Goal: Information Seeking & Learning: Learn about a topic

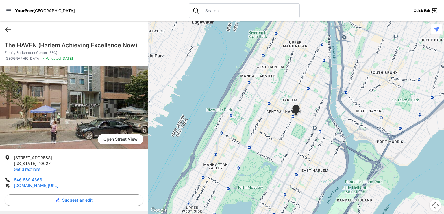
click at [30, 185] on link "[DOMAIN_NAME][URL]" at bounding box center [36, 185] width 45 height 5
click at [10, 9] on icon at bounding box center [8, 10] width 5 height 3
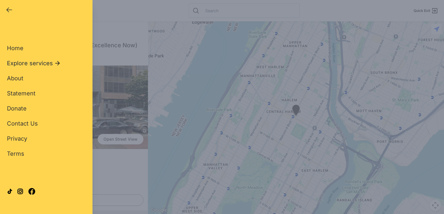
click at [30, 65] on span "Explore services" at bounding box center [30, 63] width 46 height 8
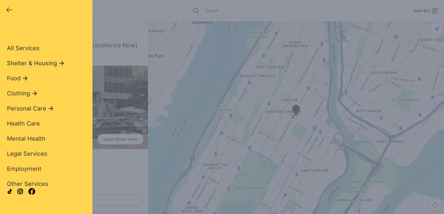
click at [60, 61] on icon at bounding box center [61, 63] width 7 height 7
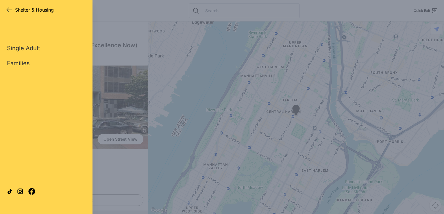
click at [8, 12] on icon "button" at bounding box center [9, 9] width 7 height 7
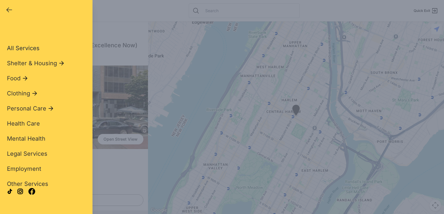
click at [15, 47] on span "All Services" at bounding box center [23, 48] width 33 height 7
click at [21, 165] on span "Employment" at bounding box center [24, 168] width 34 height 7
click at [115, 29] on div "Close panel YourPeer [GEOGRAPHIC_DATA] Quick Exit Single Adult Families Soup Ki…" at bounding box center [222, 107] width 444 height 214
select select "recentlyUpdated"
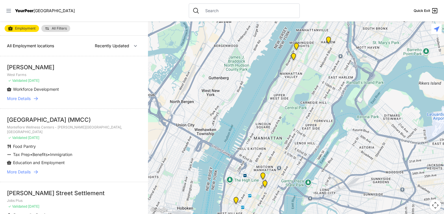
click at [10, 12] on icon at bounding box center [9, 11] width 6 height 6
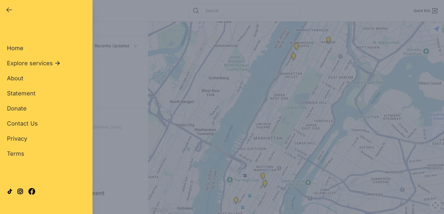
click at [15, 49] on span "Home" at bounding box center [15, 48] width 16 height 7
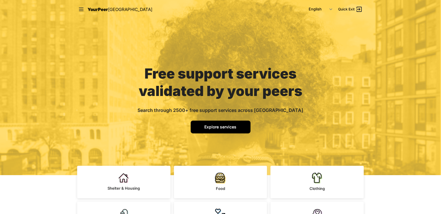
click at [225, 126] on span "Explore services" at bounding box center [221, 126] width 32 height 5
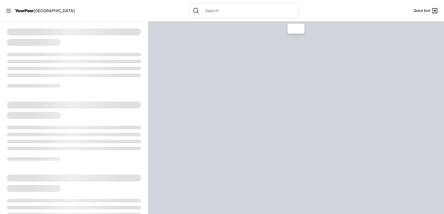
select select "recentlyUpdated"
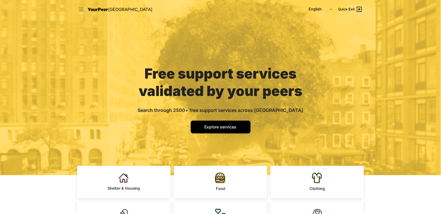
click at [79, 12] on icon at bounding box center [81, 9] width 6 height 6
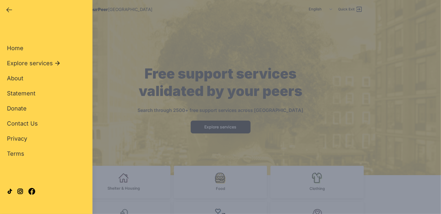
click at [32, 188] on icon at bounding box center [31, 190] width 7 height 7
click at [17, 47] on span "Home" at bounding box center [15, 48] width 16 height 7
click at [7, 10] on icon "button" at bounding box center [9, 10] width 5 height 4
